Goal: Transaction & Acquisition: Book appointment/travel/reservation

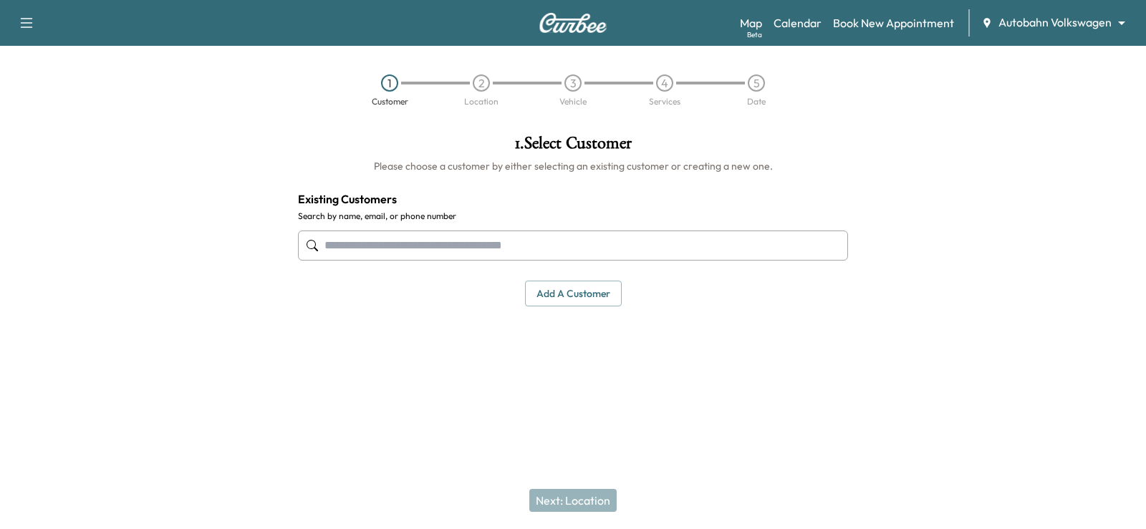
click at [1055, 20] on body "Support Log Out Map Beta Calendar Book New Appointment Autobahn Volkswagen ****…" at bounding box center [573, 264] width 1146 height 529
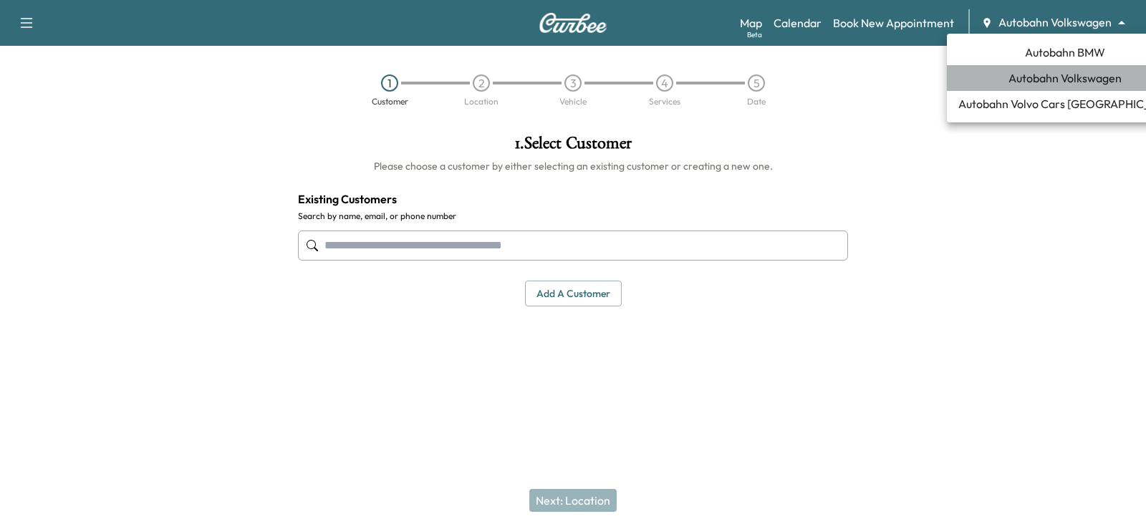
click at [1059, 77] on span "Autobahn Volkswagen" at bounding box center [1064, 77] width 113 height 17
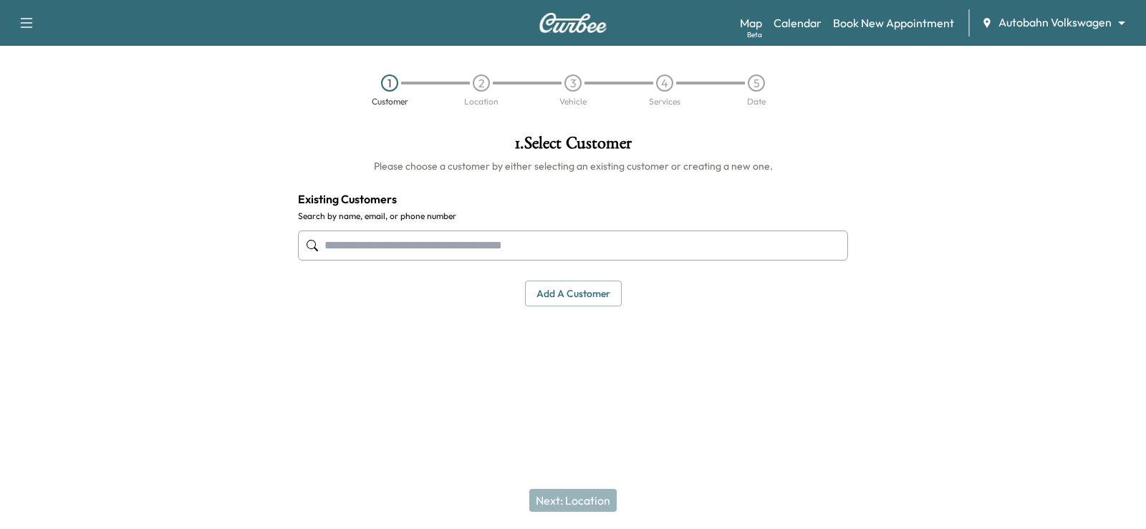
click at [350, 247] on input "text" at bounding box center [573, 246] width 550 height 30
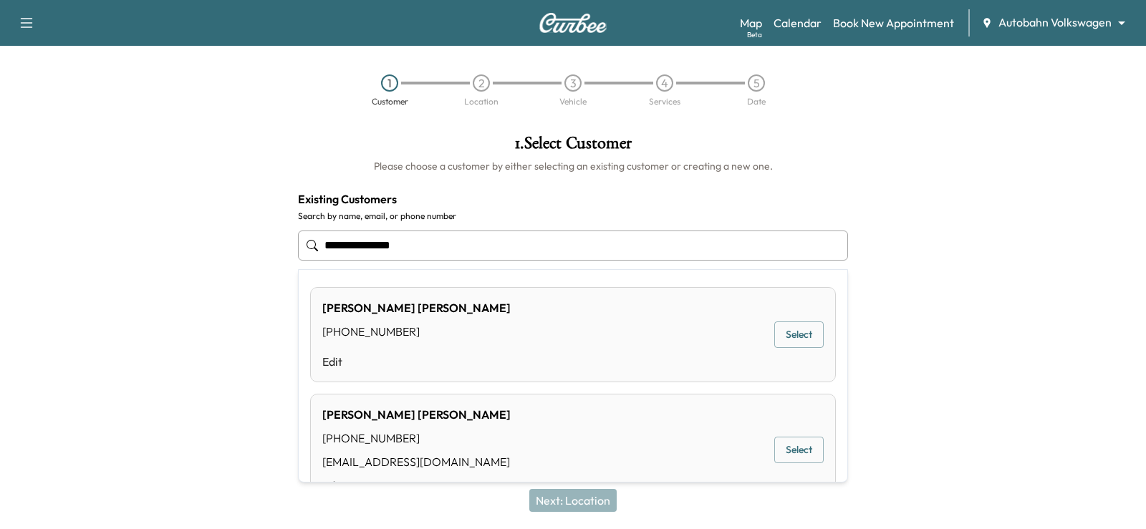
type input "**********"
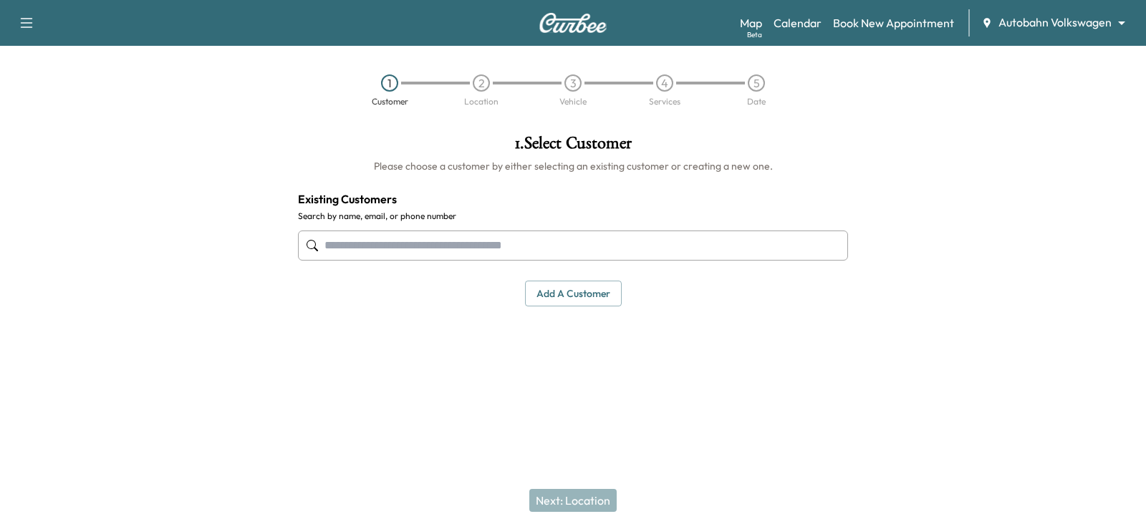
click at [357, 243] on input "text" at bounding box center [573, 246] width 550 height 30
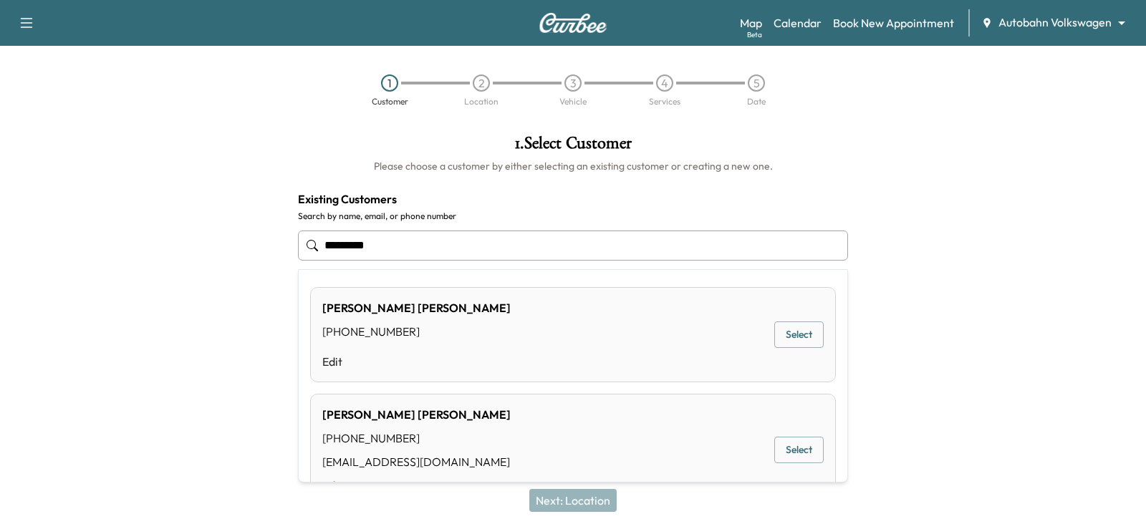
type input "*********"
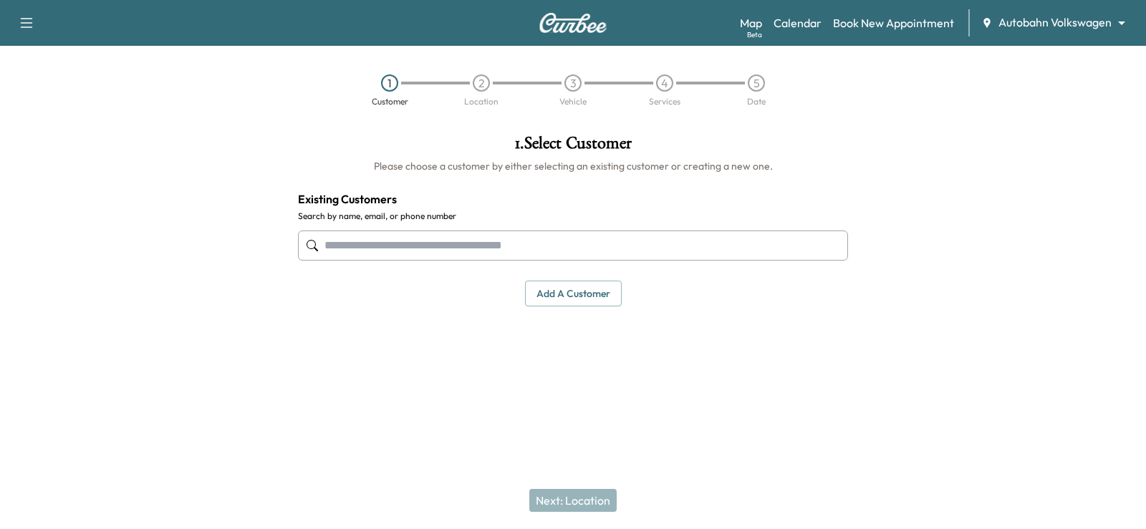
click at [368, 242] on input "text" at bounding box center [573, 246] width 550 height 30
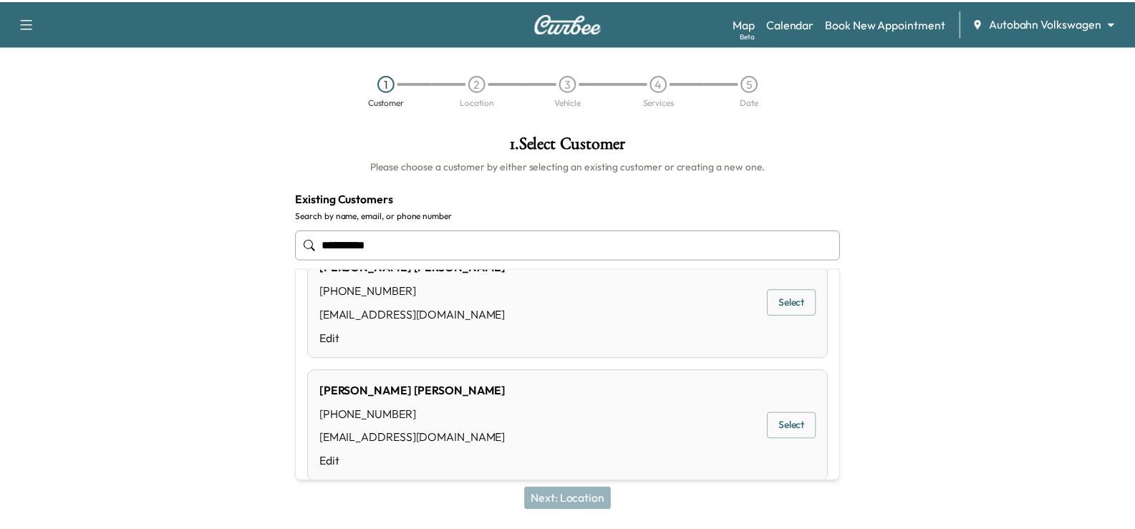
scroll to position [59, 0]
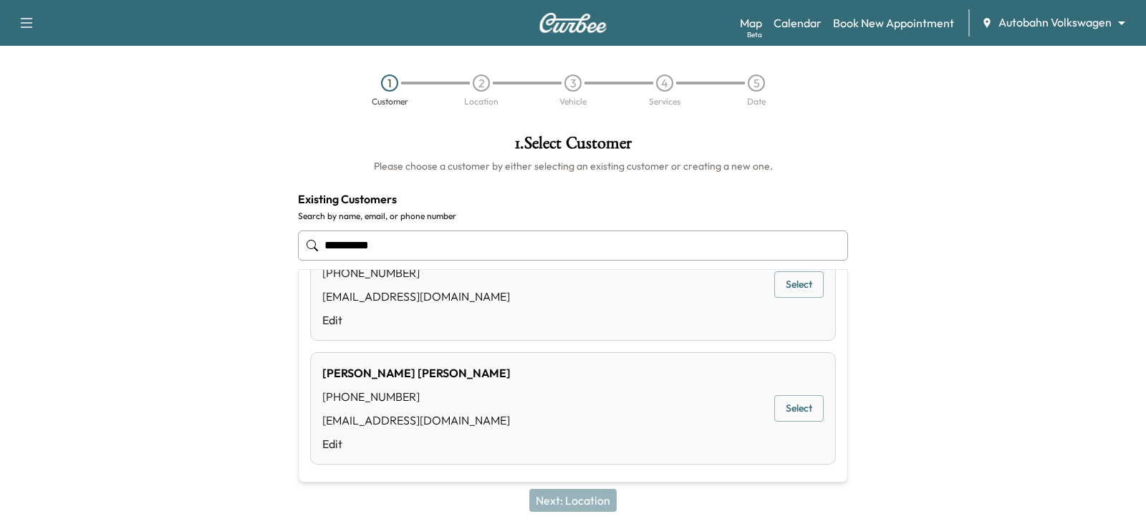
click at [785, 405] on button "Select" at bounding box center [798, 408] width 49 height 26
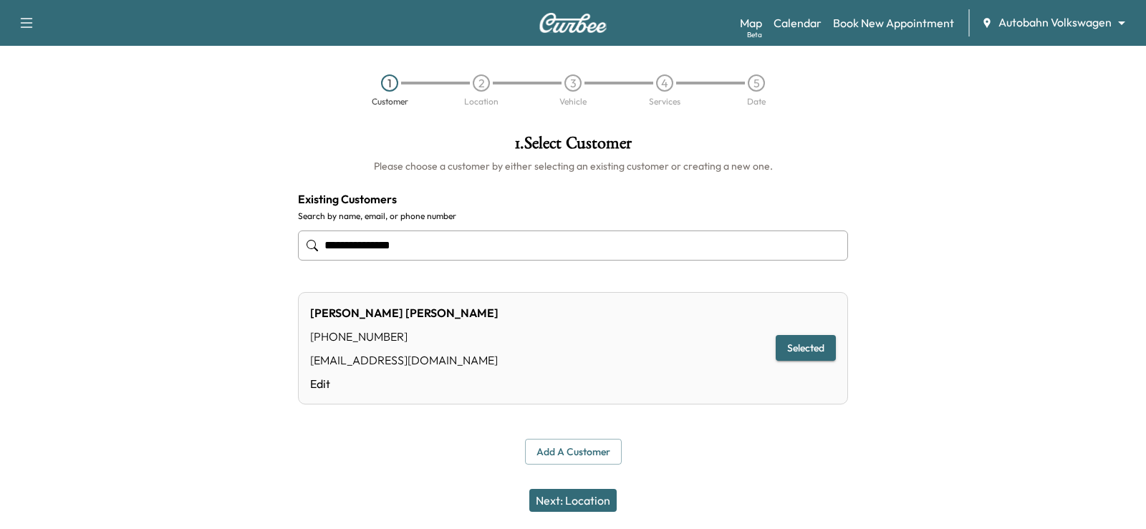
type input "**********"
click at [570, 499] on button "Next: Location" at bounding box center [572, 500] width 87 height 23
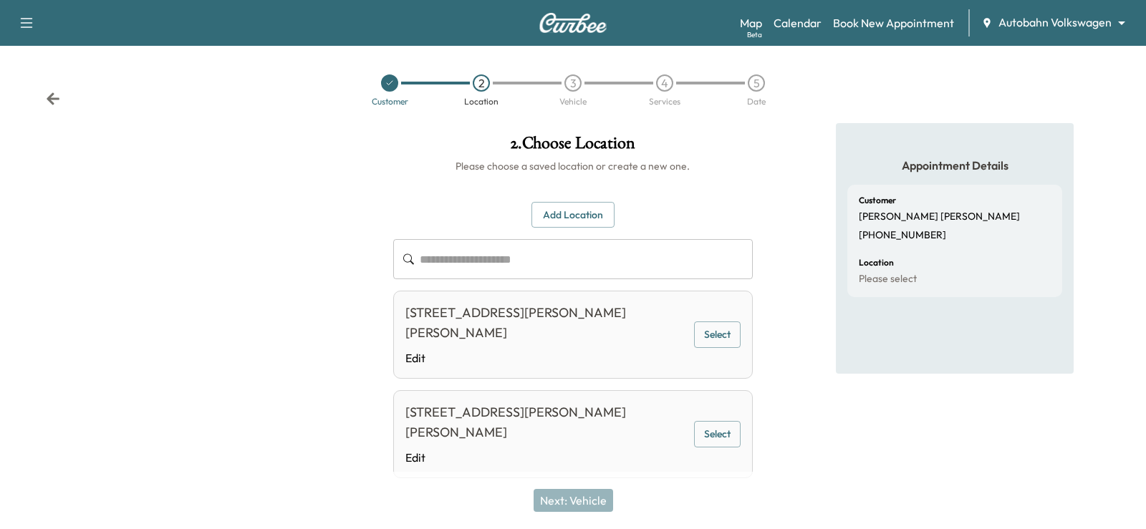
click at [562, 216] on button "Add Location" at bounding box center [572, 215] width 83 height 26
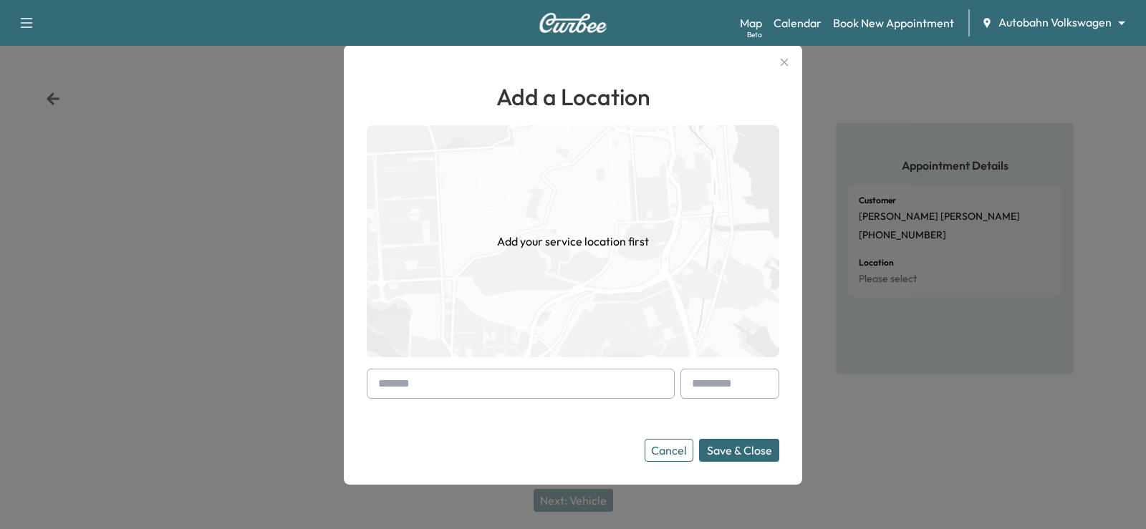
click at [399, 381] on input "text" at bounding box center [521, 384] width 308 height 30
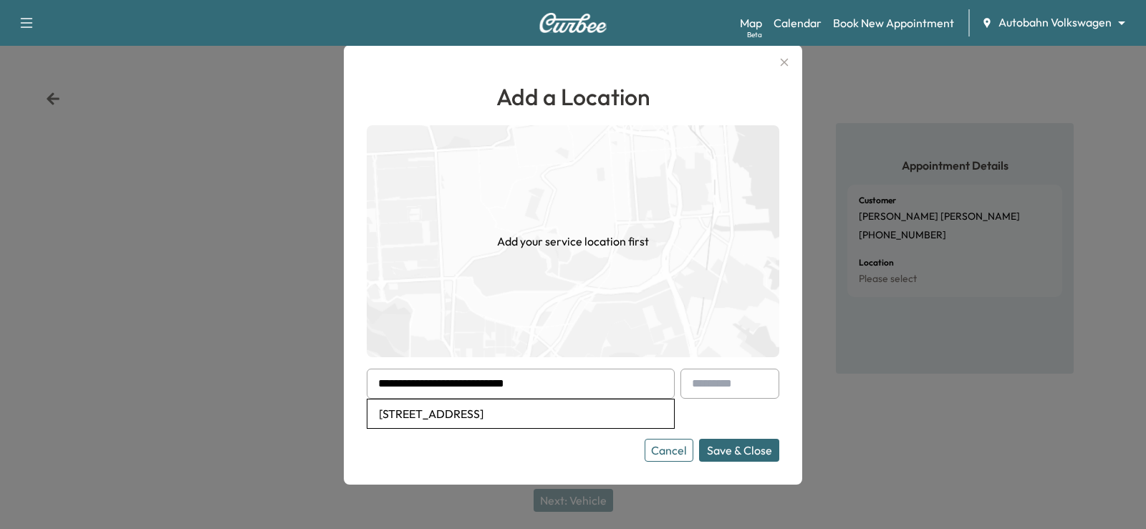
click at [535, 415] on li "[STREET_ADDRESS]" at bounding box center [520, 414] width 306 height 29
type input "**********"
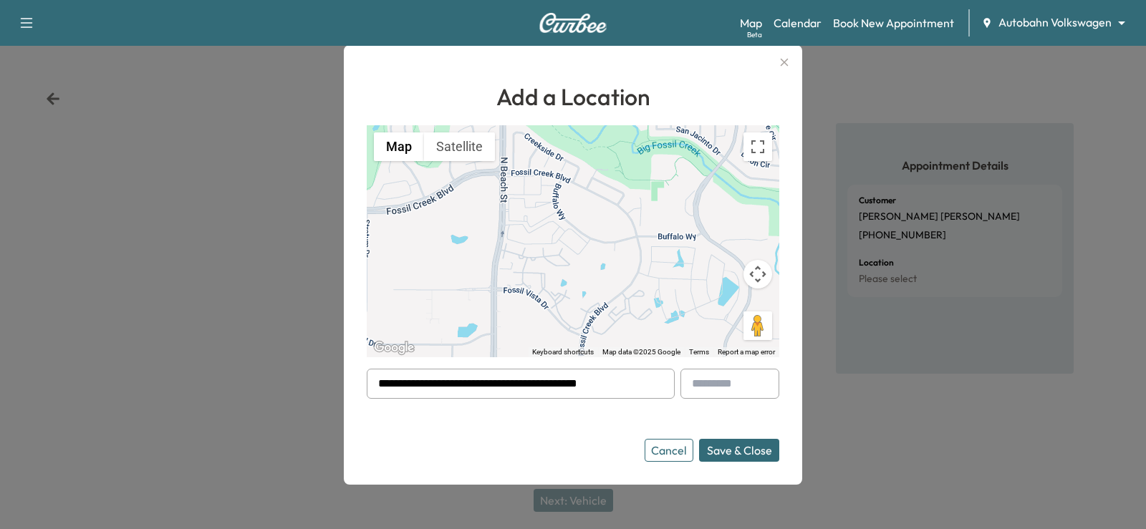
click at [732, 451] on button "Save & Close" at bounding box center [739, 450] width 80 height 23
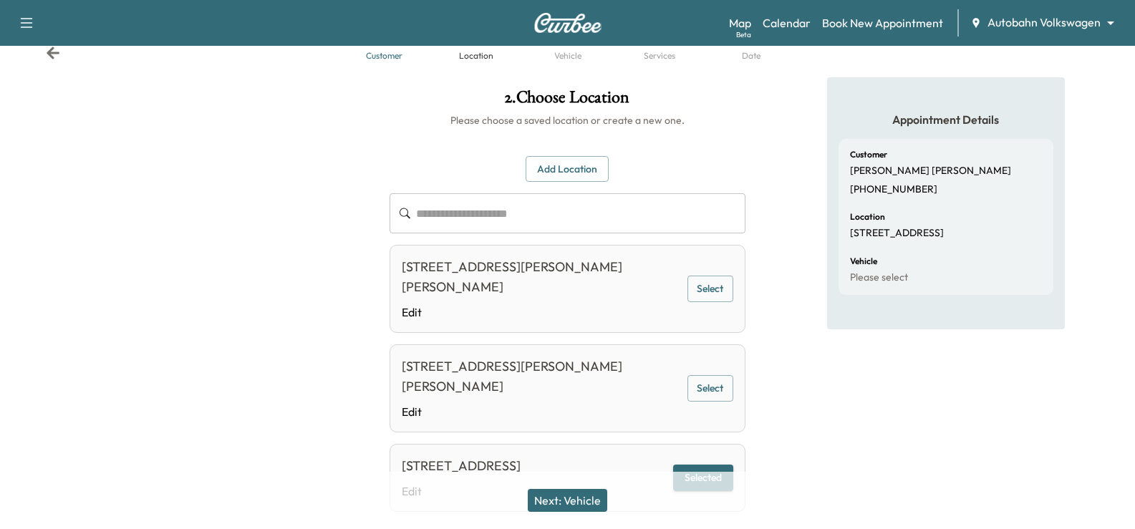
scroll to position [95, 0]
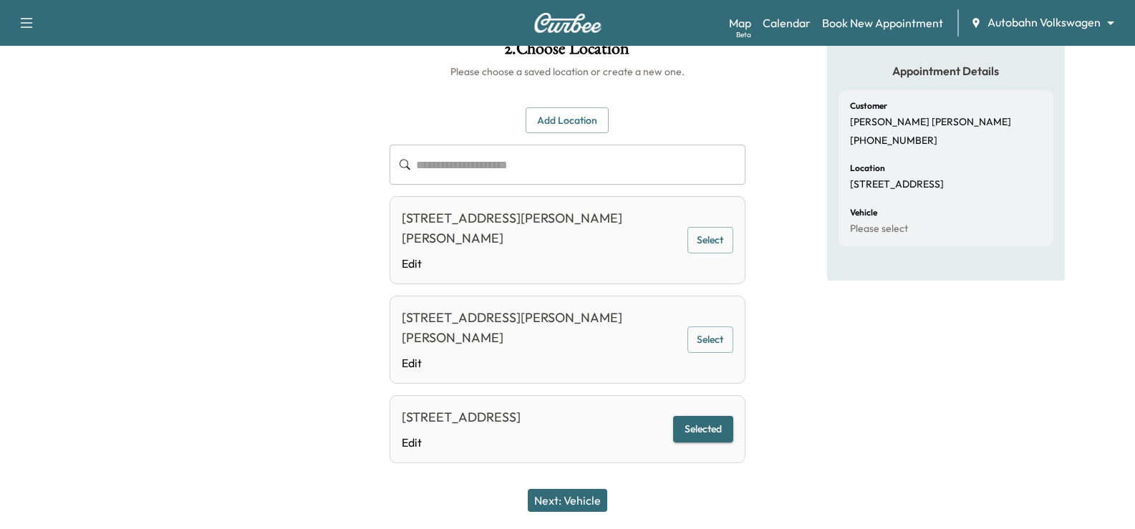
click at [706, 416] on button "Selected" at bounding box center [703, 429] width 60 height 26
click at [577, 509] on button "Next: Vehicle" at bounding box center [567, 500] width 79 height 23
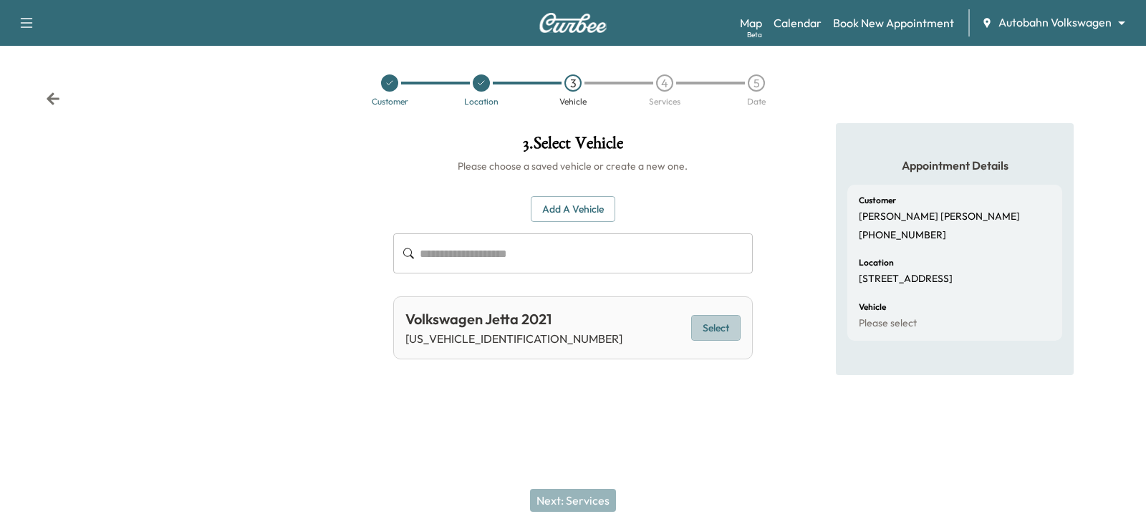
click at [712, 326] on button "Select" at bounding box center [715, 328] width 49 height 26
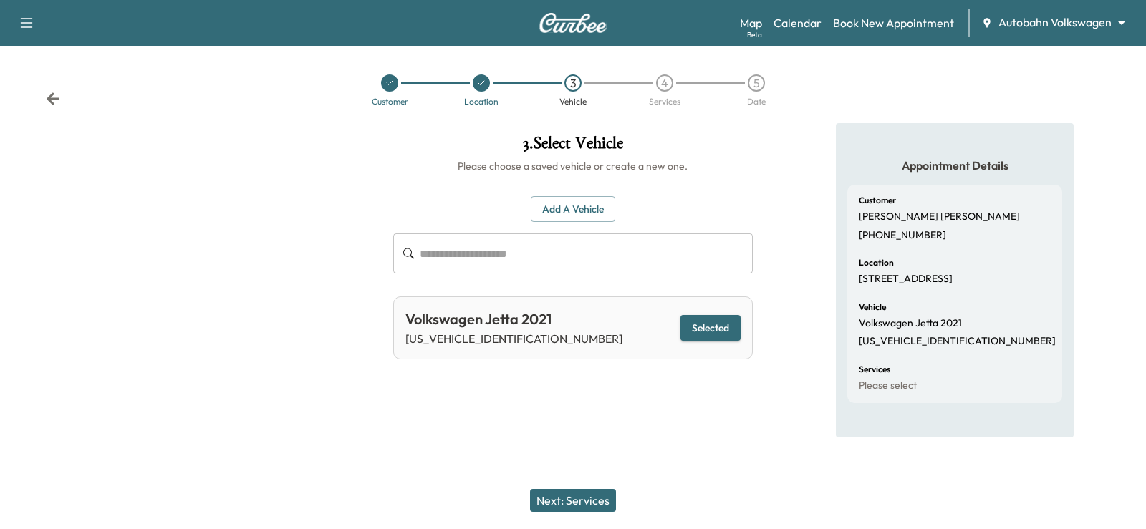
click at [573, 497] on button "Next: Services" at bounding box center [573, 500] width 86 height 23
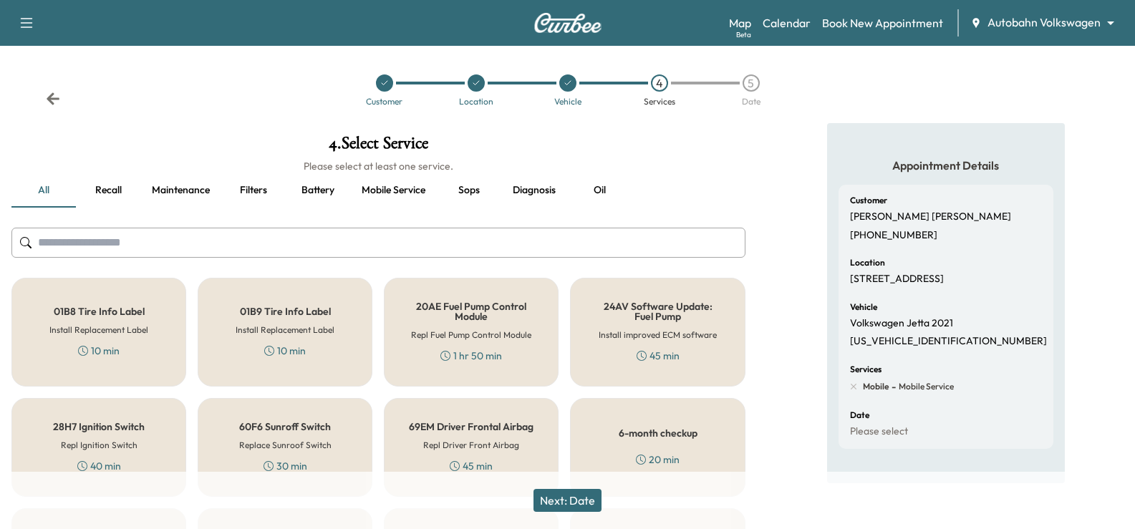
click at [696, 424] on div "6-month checkup 20 min" at bounding box center [657, 447] width 175 height 99
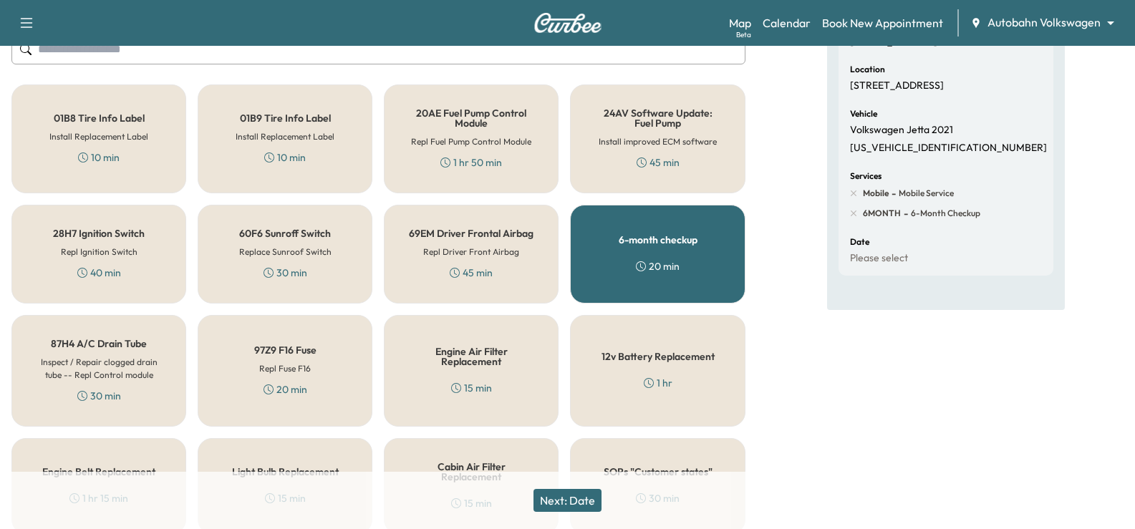
scroll to position [215, 0]
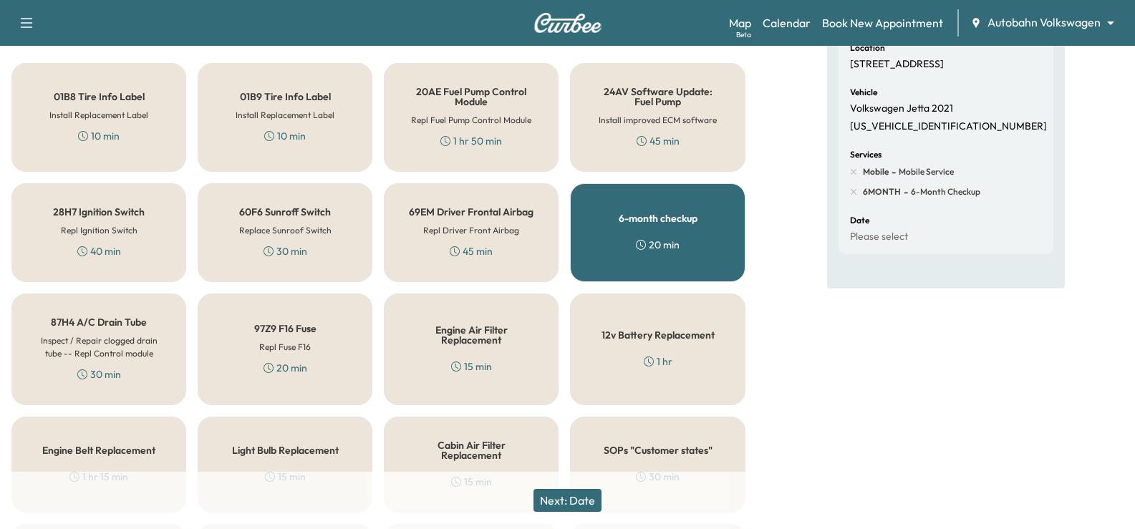
click at [581, 500] on button "Next: Date" at bounding box center [567, 500] width 68 height 23
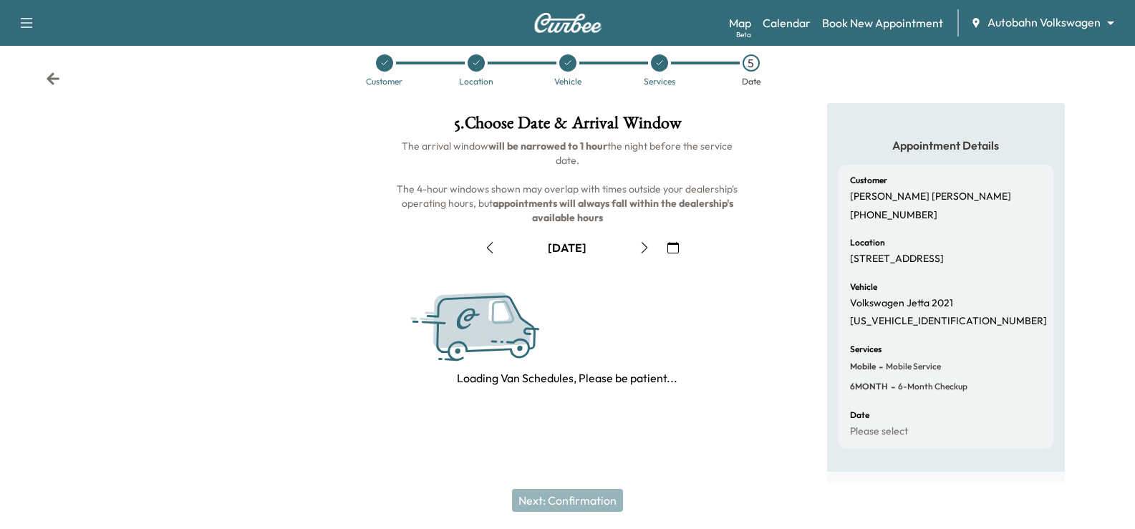
scroll to position [188, 0]
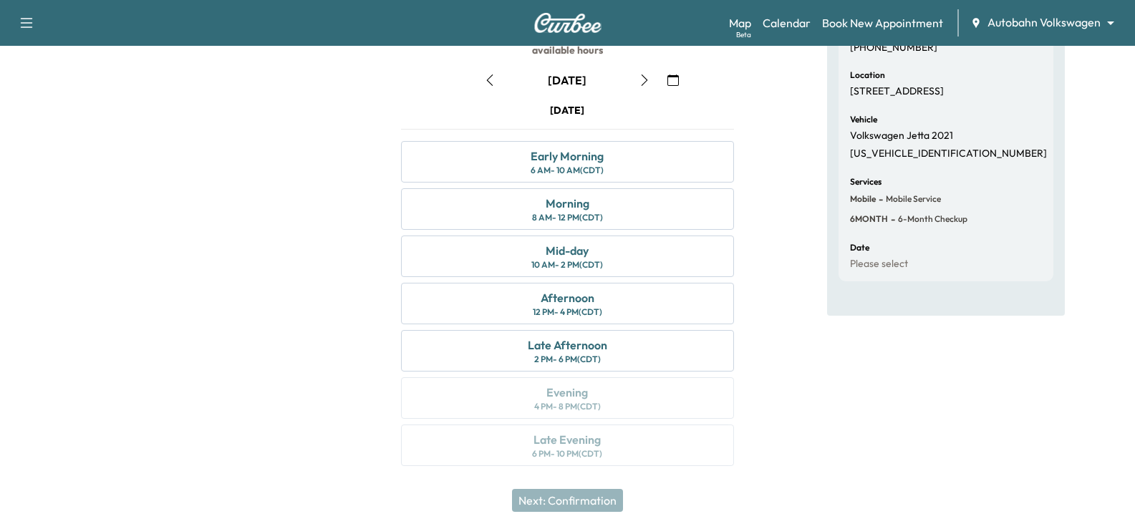
click at [643, 78] on icon "button" at bounding box center [644, 79] width 11 height 11
click at [669, 75] on icon "button" at bounding box center [672, 79] width 11 height 11
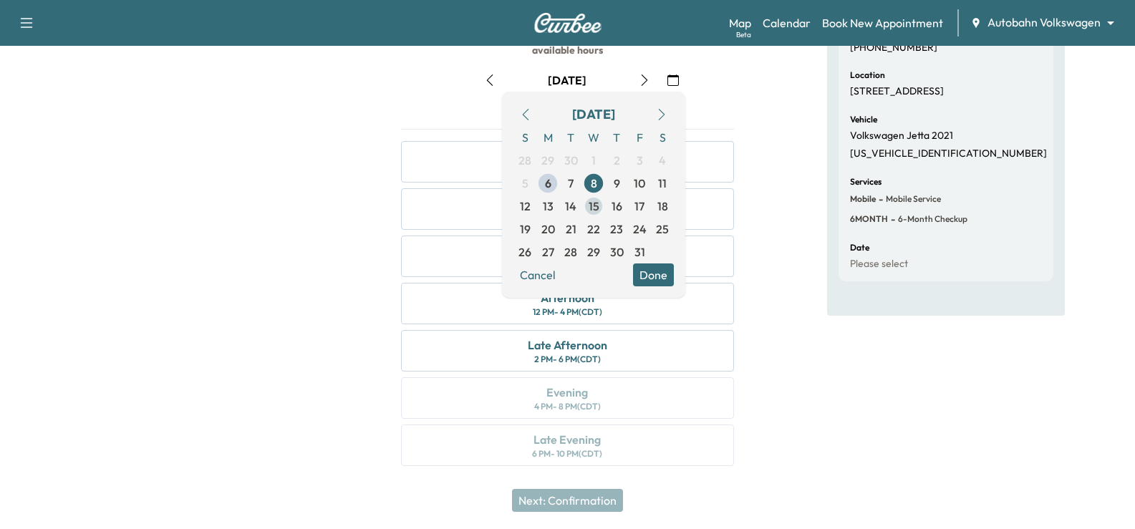
click at [592, 208] on span "15" at bounding box center [594, 206] width 11 height 17
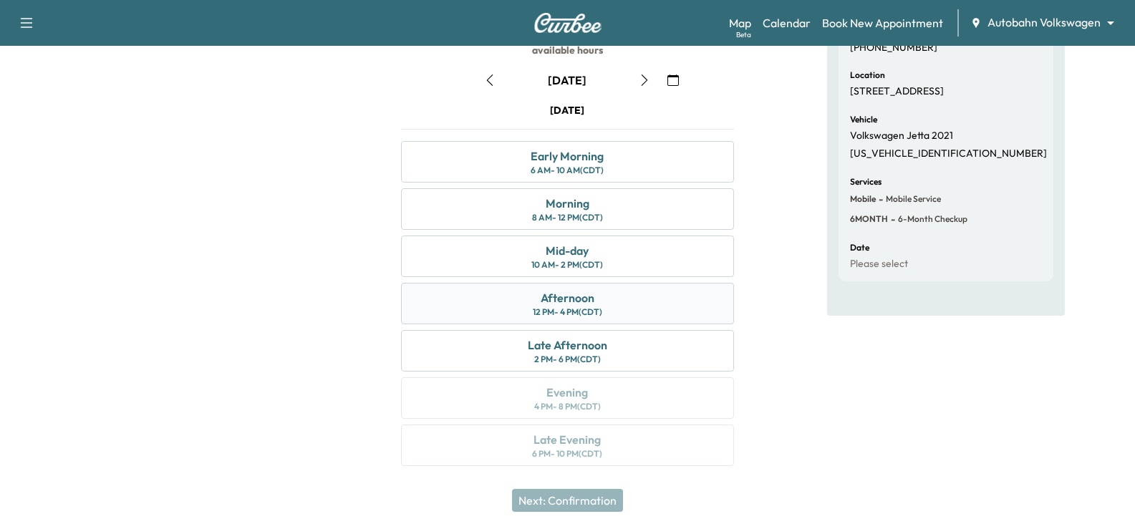
click at [485, 296] on div "Afternoon 12 PM - 4 PM (CDT)" at bounding box center [567, 304] width 332 height 42
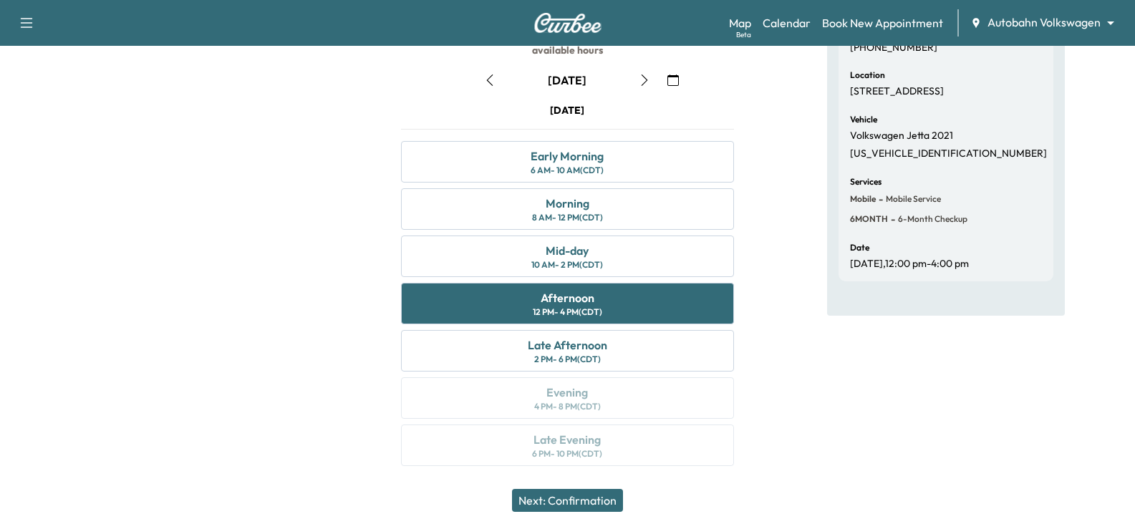
click at [579, 500] on button "Next: Confirmation" at bounding box center [567, 500] width 111 height 23
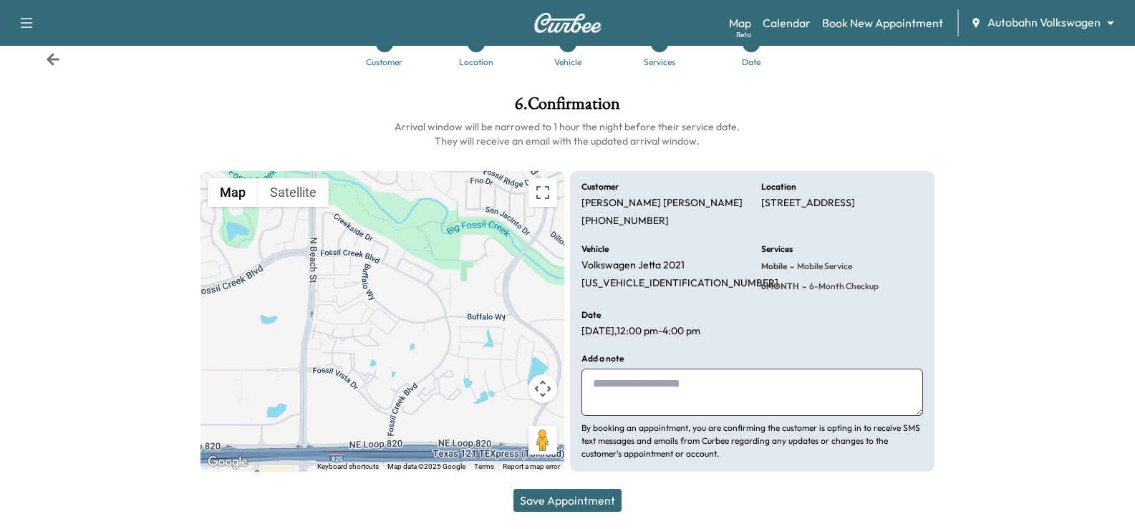
click at [679, 393] on textarea at bounding box center [751, 392] width 341 height 47
type textarea "*"
type textarea "**********"
click at [561, 500] on button "Save Appointment" at bounding box center [567, 500] width 108 height 23
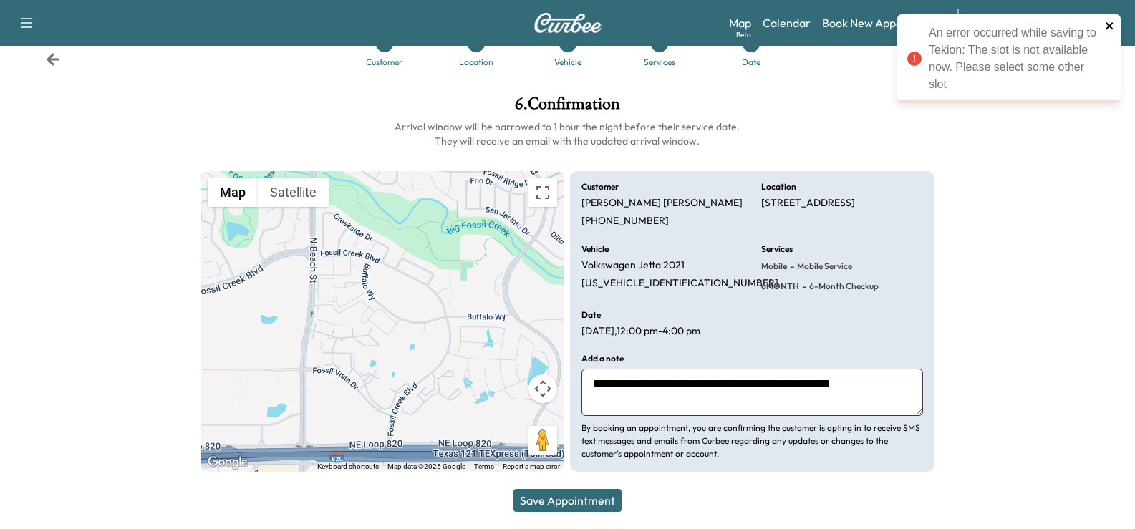
click at [1106, 26] on icon "close" at bounding box center [1110, 25] width 10 height 11
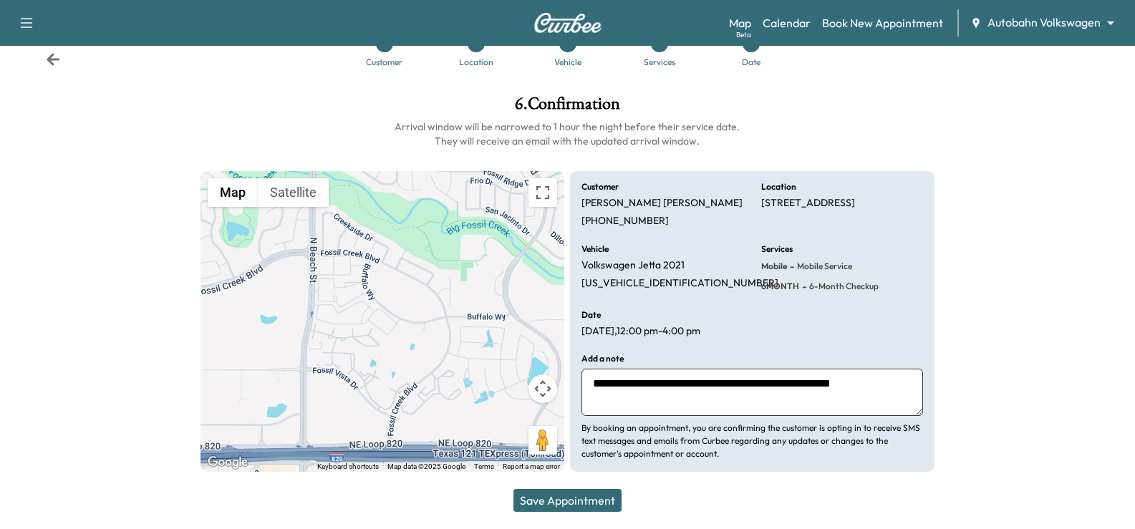
click at [53, 56] on icon at bounding box center [53, 59] width 13 height 12
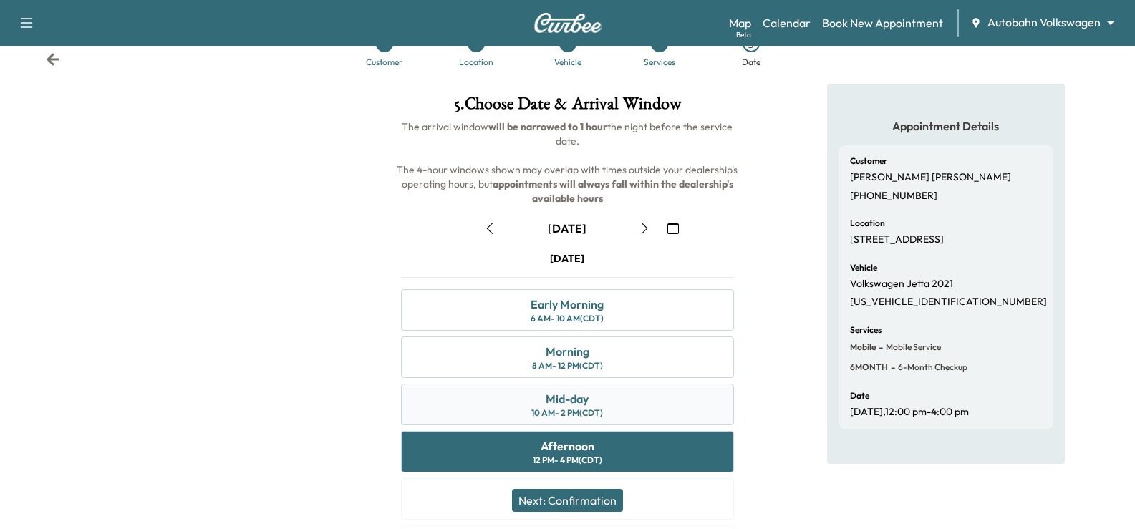
click at [631, 406] on div "Mid-day 10 AM - 2 PM (CDT)" at bounding box center [567, 405] width 332 height 42
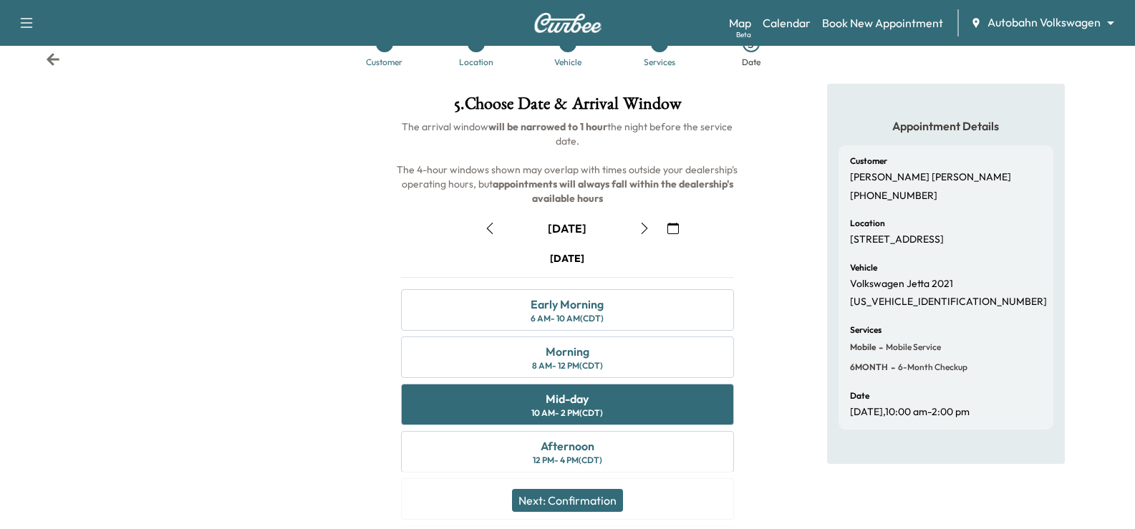
click at [584, 500] on button "Next: Confirmation" at bounding box center [567, 500] width 111 height 23
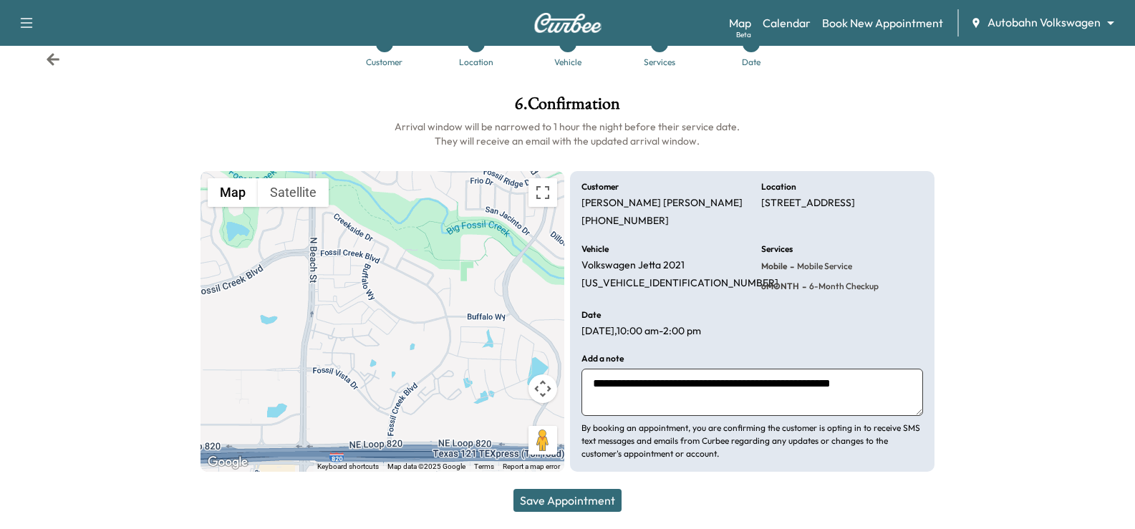
click at [598, 501] on button "Save Appointment" at bounding box center [567, 500] width 108 height 23
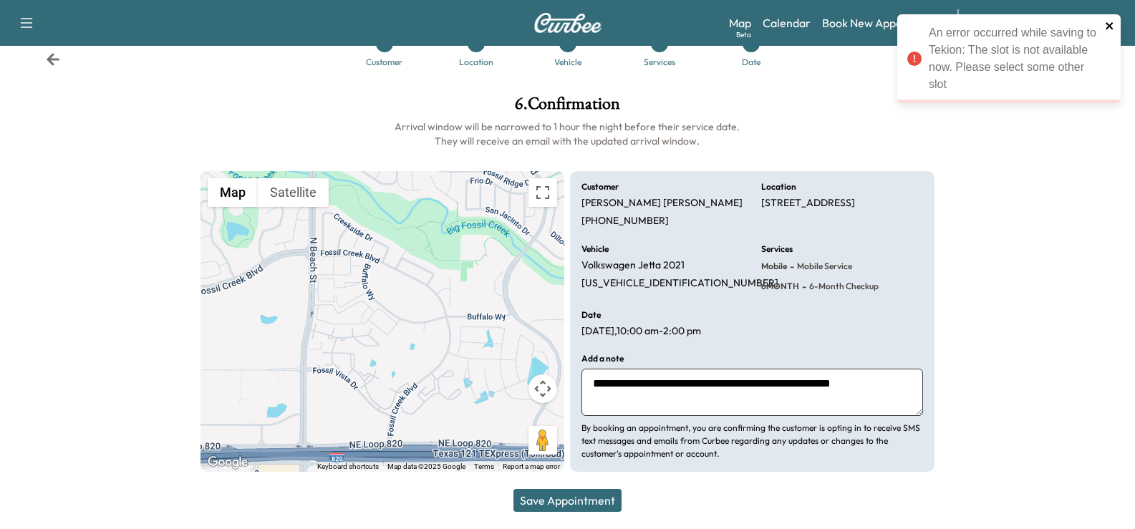
click at [1109, 24] on icon "close" at bounding box center [1110, 25] width 10 height 11
